Goal: Find specific page/section: Find specific page/section

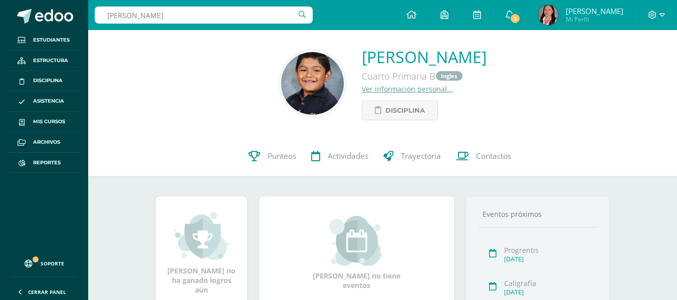
type input "nicolle hurtarte"
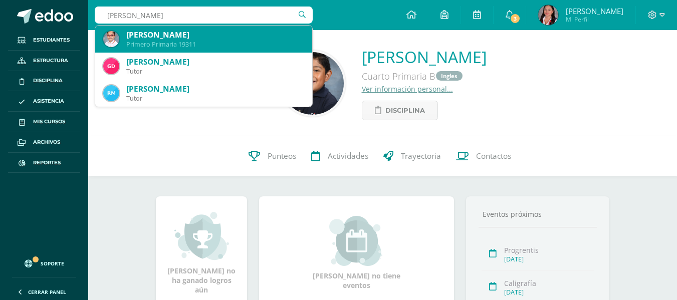
click at [188, 30] on div "Nicolle Hurtarte Guerra" at bounding box center [215, 35] width 178 height 11
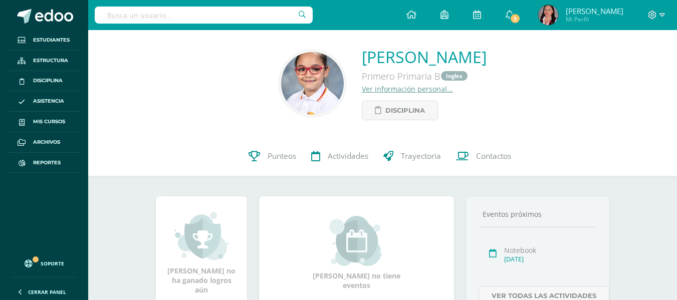
click at [370, 87] on link "Ver información personal..." at bounding box center [407, 89] width 91 height 10
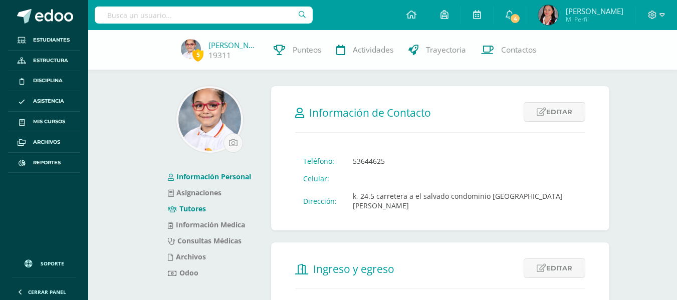
click at [199, 210] on link "Tutores" at bounding box center [187, 209] width 38 height 10
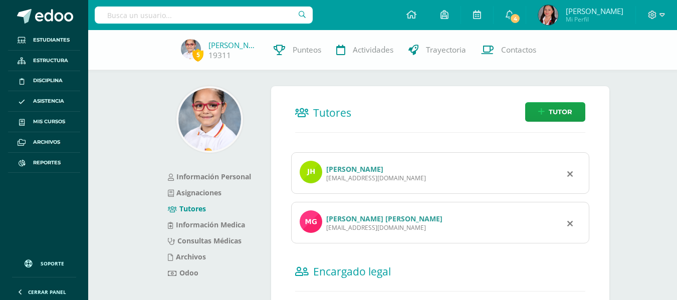
click at [385, 217] on link "[PERSON_NAME] [PERSON_NAME]" at bounding box center [384, 219] width 116 height 10
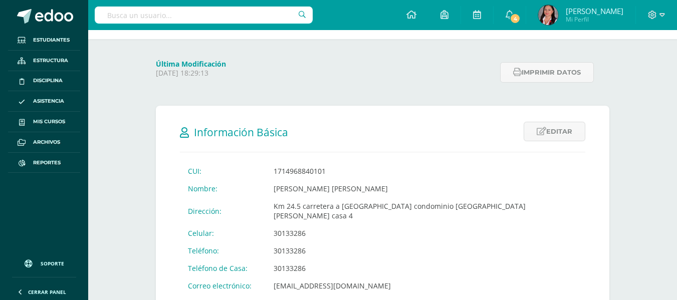
scroll to position [100, 0]
